Goal: Task Accomplishment & Management: Use online tool/utility

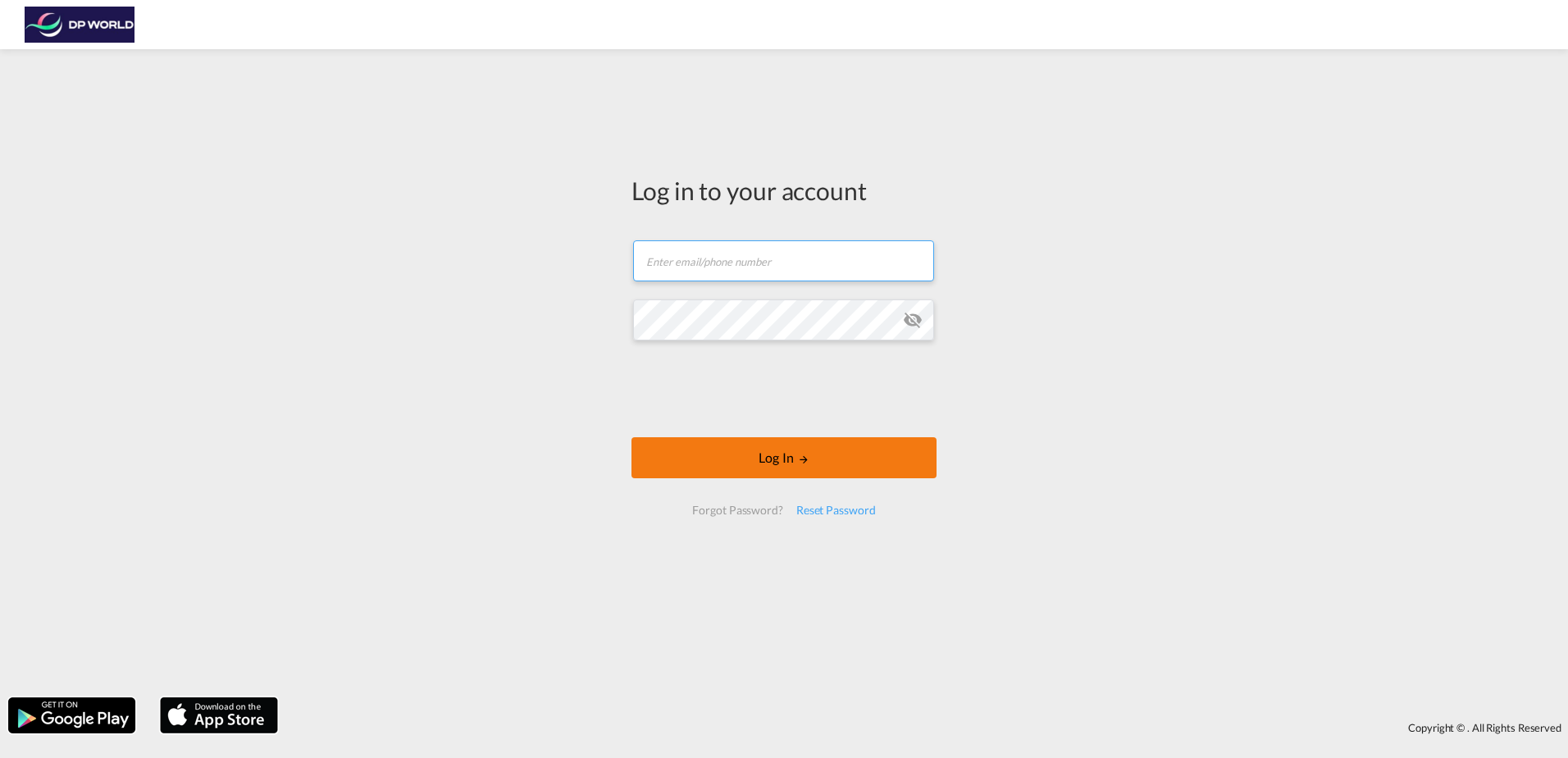
type input "[PERSON_NAME][EMAIL_ADDRESS][PERSON_NAME][DOMAIN_NAME]"
click at [783, 456] on button "Log In" at bounding box center [784, 458] width 305 height 41
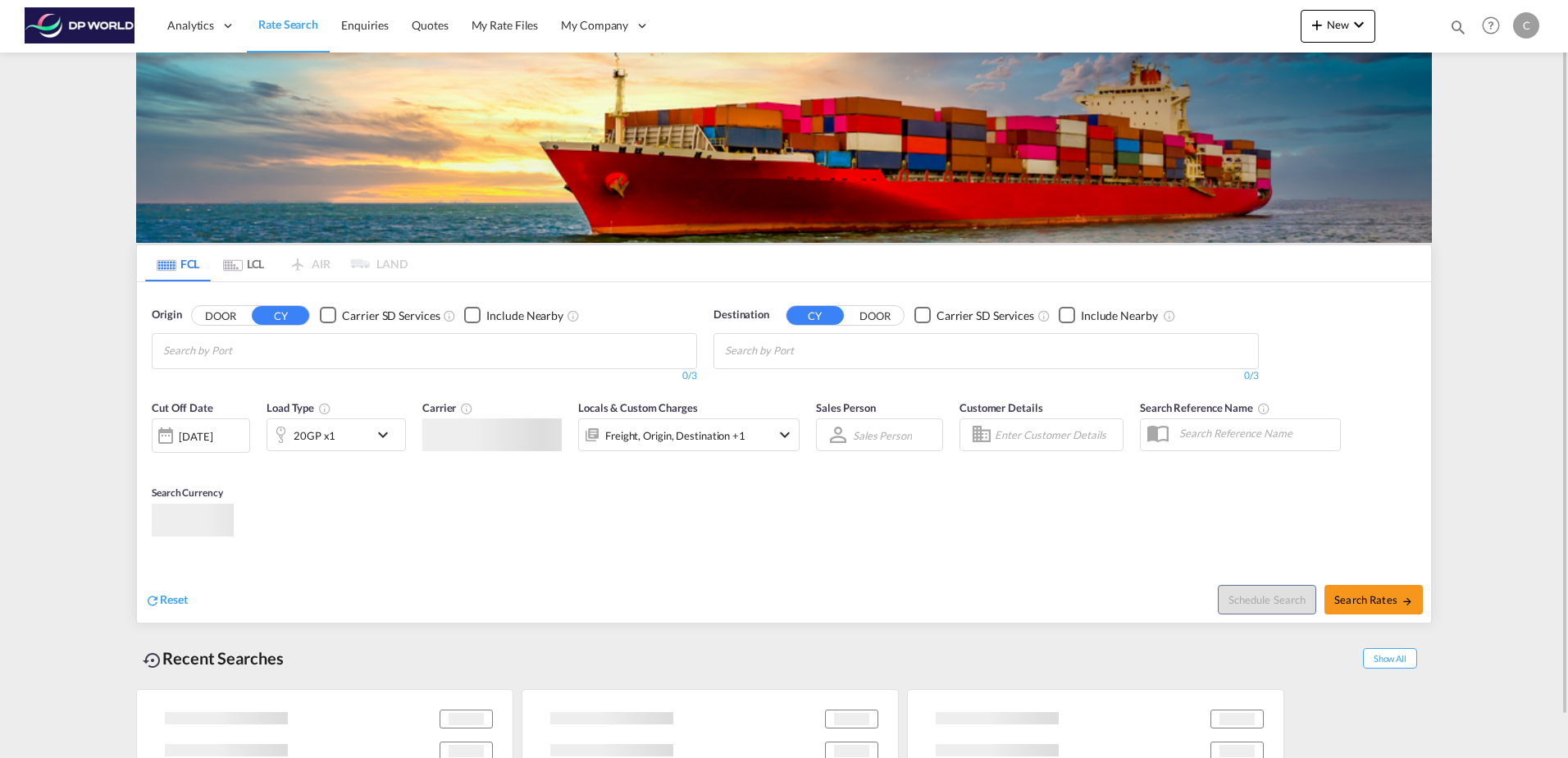
click at [193, 351] on input "Chips input." at bounding box center [241, 351] width 156 height 27
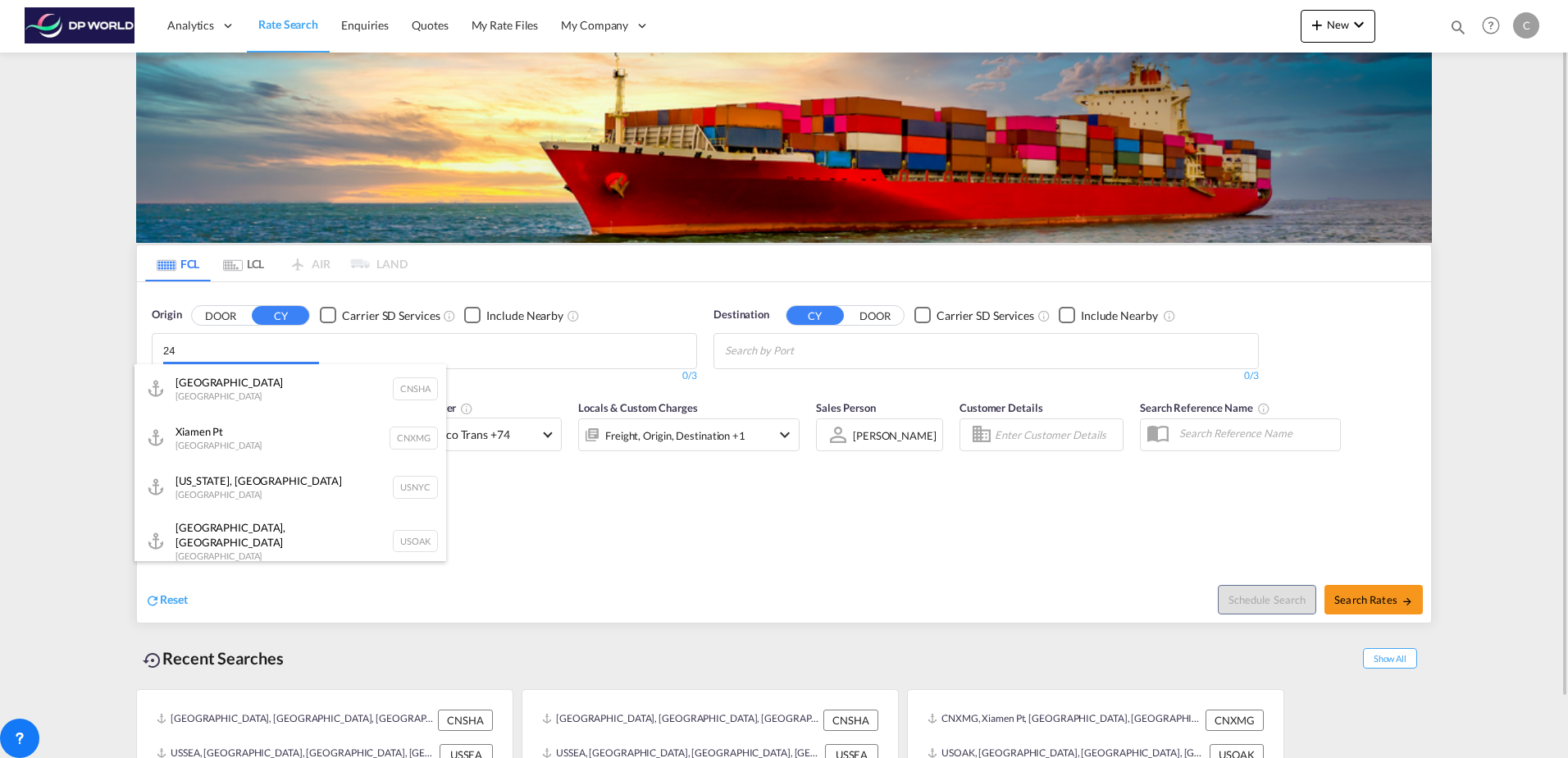
type input "2"
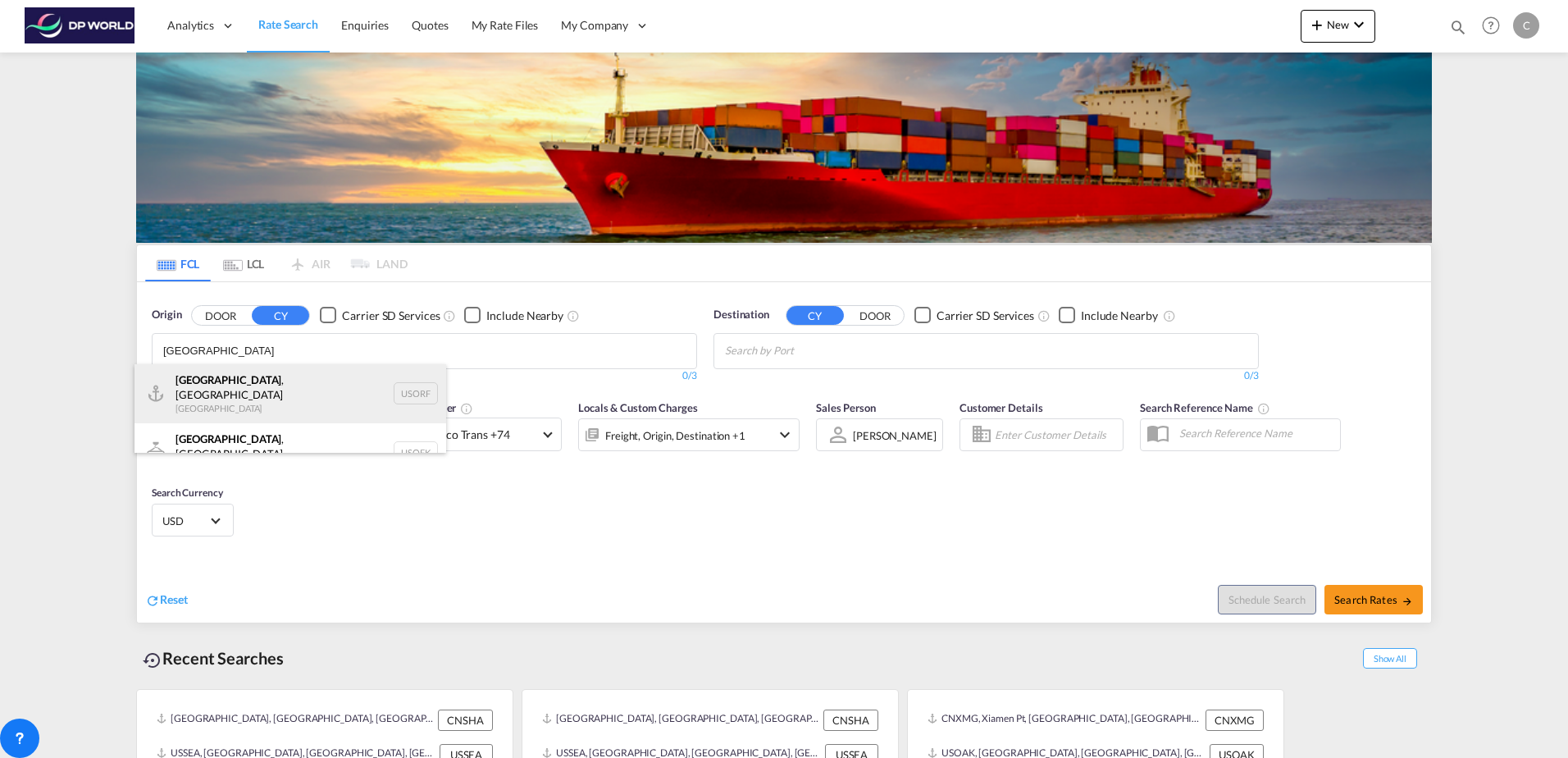
type input "[GEOGRAPHIC_DATA]"
click at [200, 389] on div "[GEOGRAPHIC_DATA] , [GEOGRAPHIC_DATA] [GEOGRAPHIC_DATA] USORF" at bounding box center [290, 394] width 312 height 59
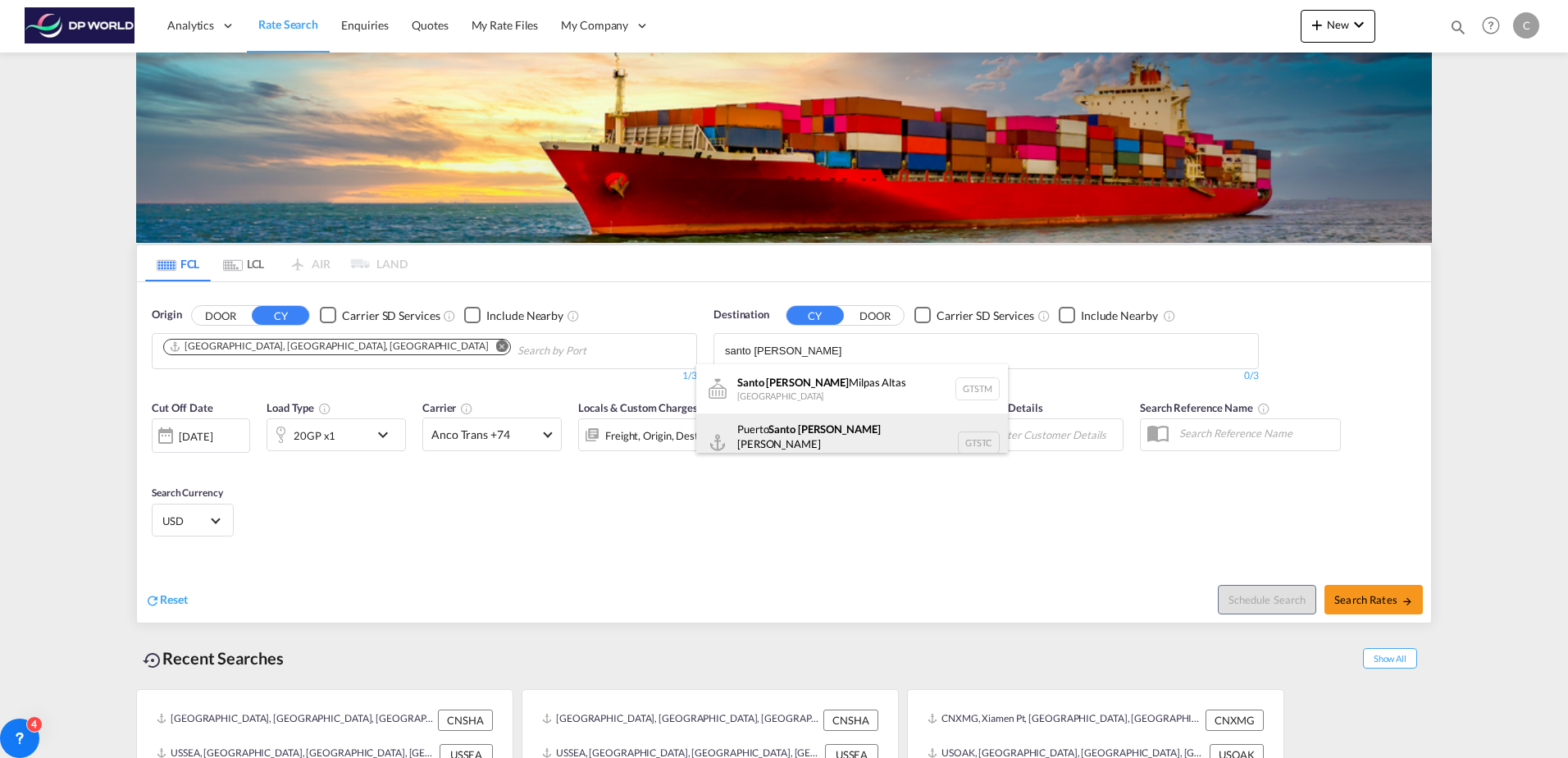
type input "santo [PERSON_NAME]"
click at [828, 438] on div "[GEOGRAPHIC_DATA][PERSON_NAME] GTSTC" at bounding box center [852, 443] width 312 height 59
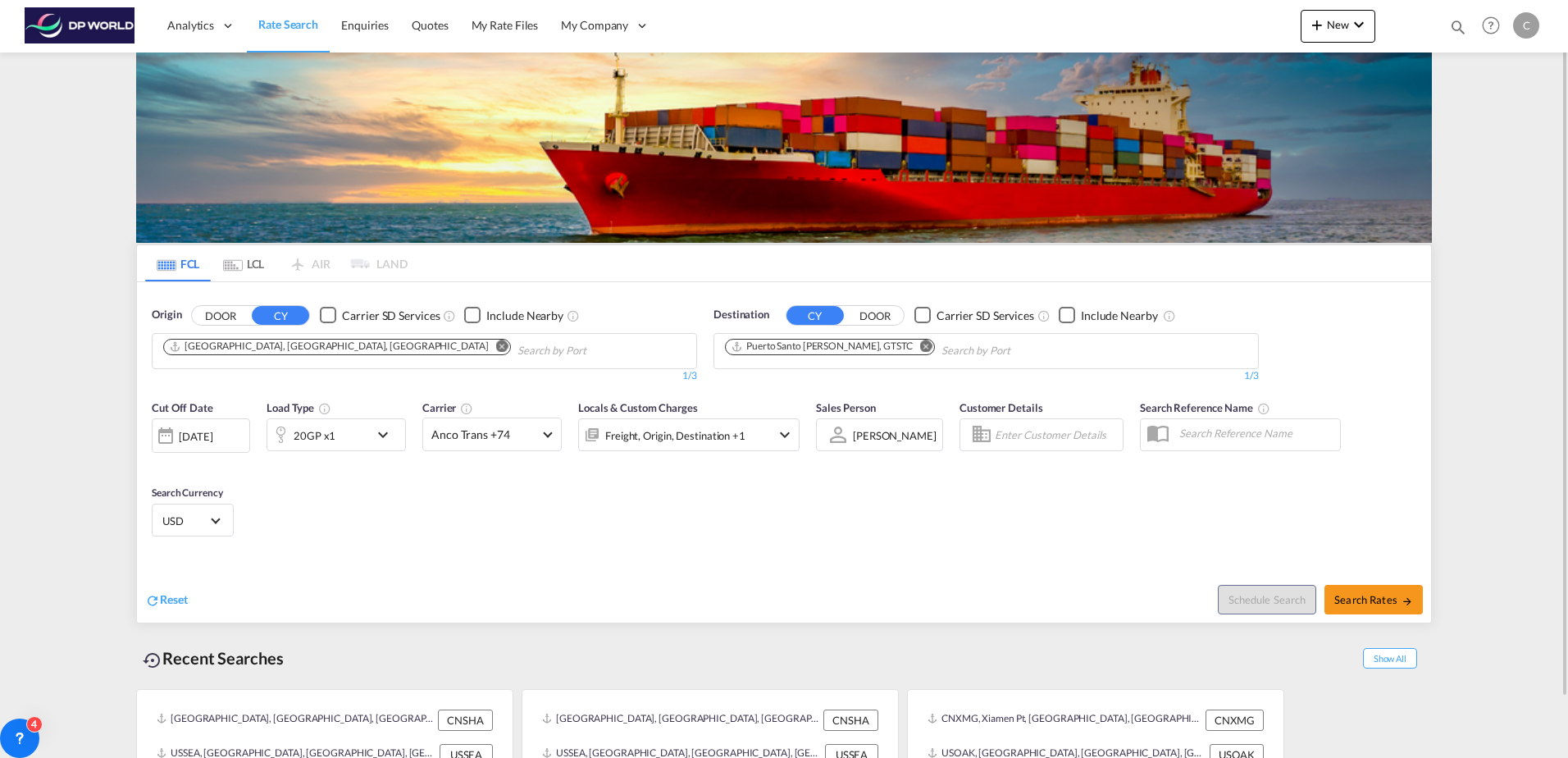
click at [354, 433] on div "20GP x1" at bounding box center [318, 435] width 101 height 33
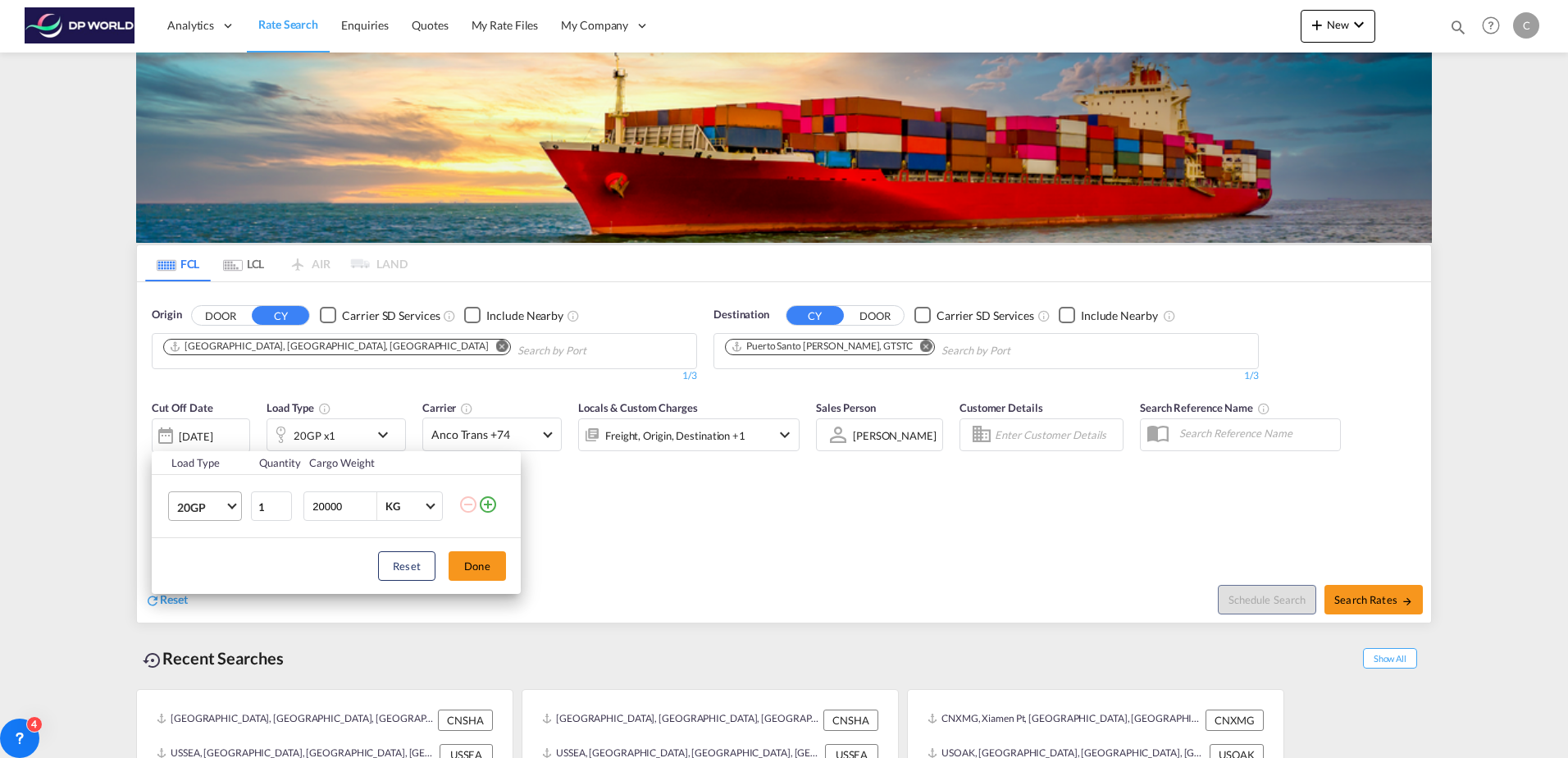
click at [233, 504] on span "Choose: \a20GP" at bounding box center [231, 504] width 9 height 9
click at [190, 586] on div "40HC" at bounding box center [192, 585] width 30 height 16
type input "2"
click at [284, 500] on input "2" at bounding box center [272, 505] width 41 height 29
click at [480, 566] on button "Done" at bounding box center [477, 565] width 58 height 29
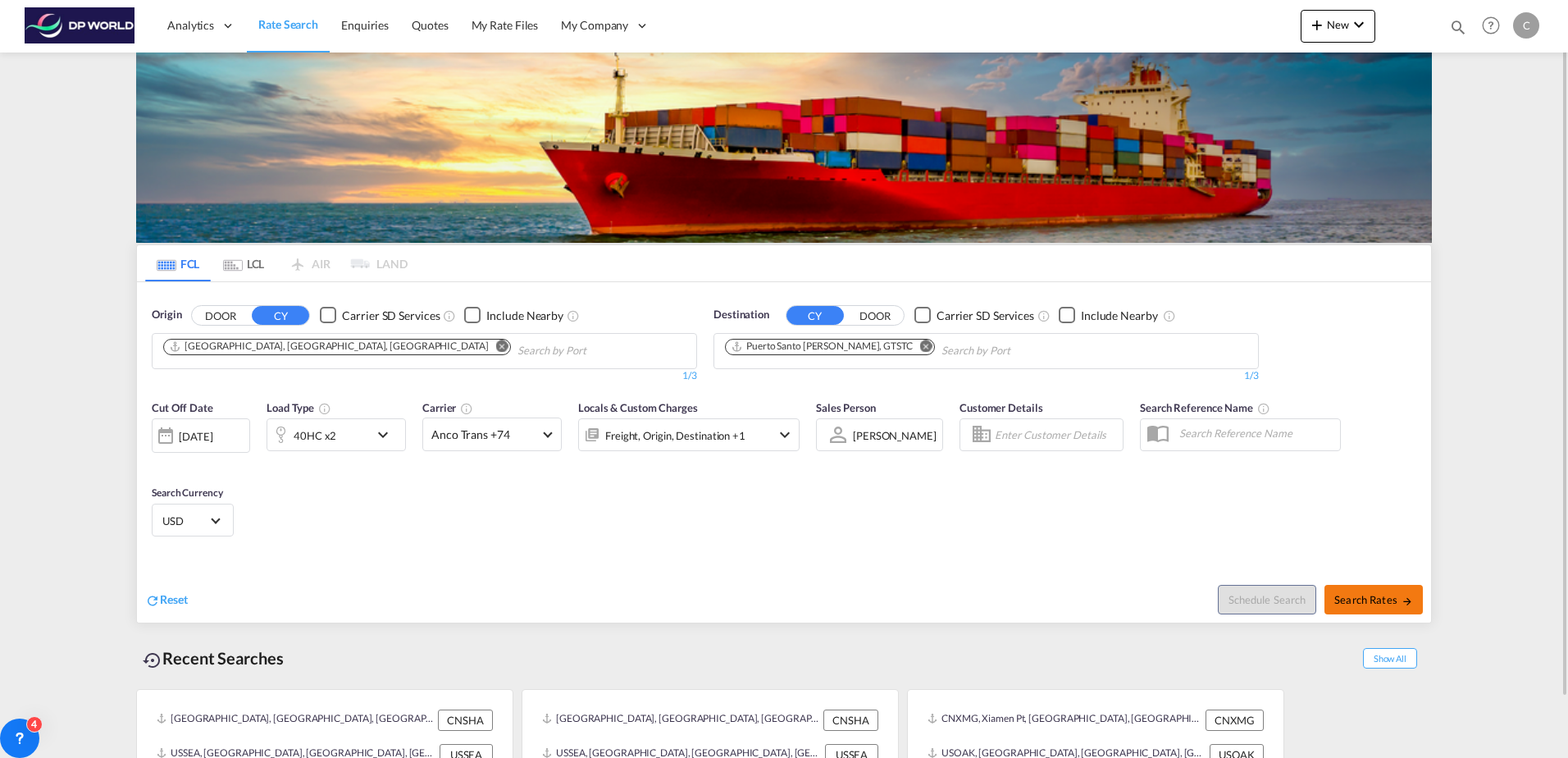
click at [1384, 598] on span "Search Rates" at bounding box center [1374, 599] width 79 height 13
type input "USORF to GTSTC / 20 Aug 2025"
